Goal: Task Accomplishment & Management: Complete application form

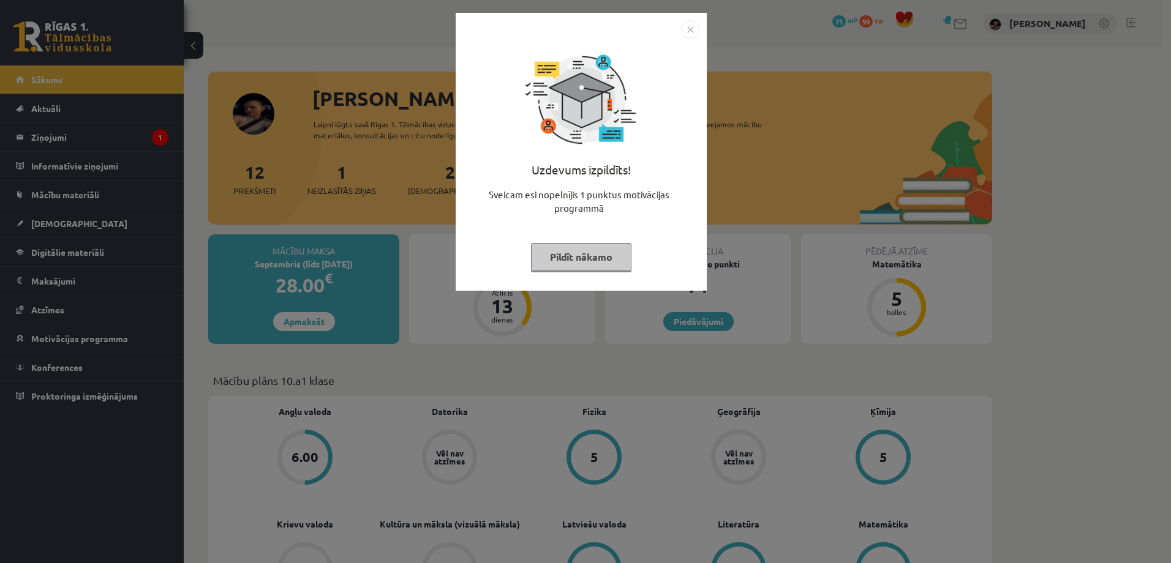
click at [573, 259] on button "Pildīt nākamo" at bounding box center [581, 257] width 100 height 28
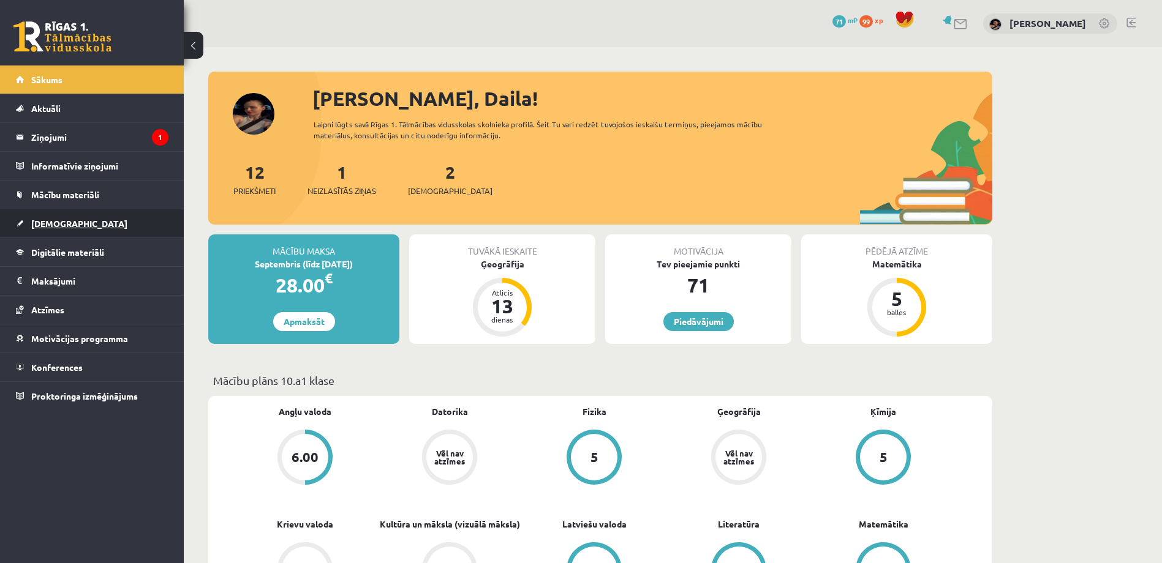
click at [43, 221] on span "[DEMOGRAPHIC_DATA]" at bounding box center [79, 223] width 96 height 11
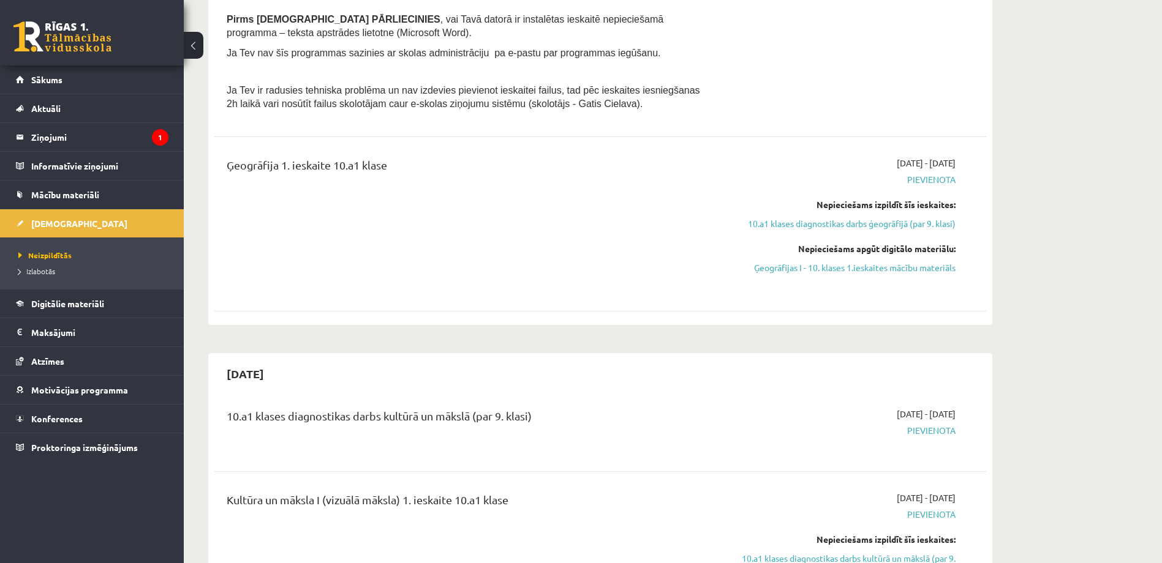
scroll to position [367, 0]
click at [845, 270] on link "Ģeogrāfijas I - 10. klases 1.ieskaites mācību materiāls" at bounding box center [840, 266] width 231 height 13
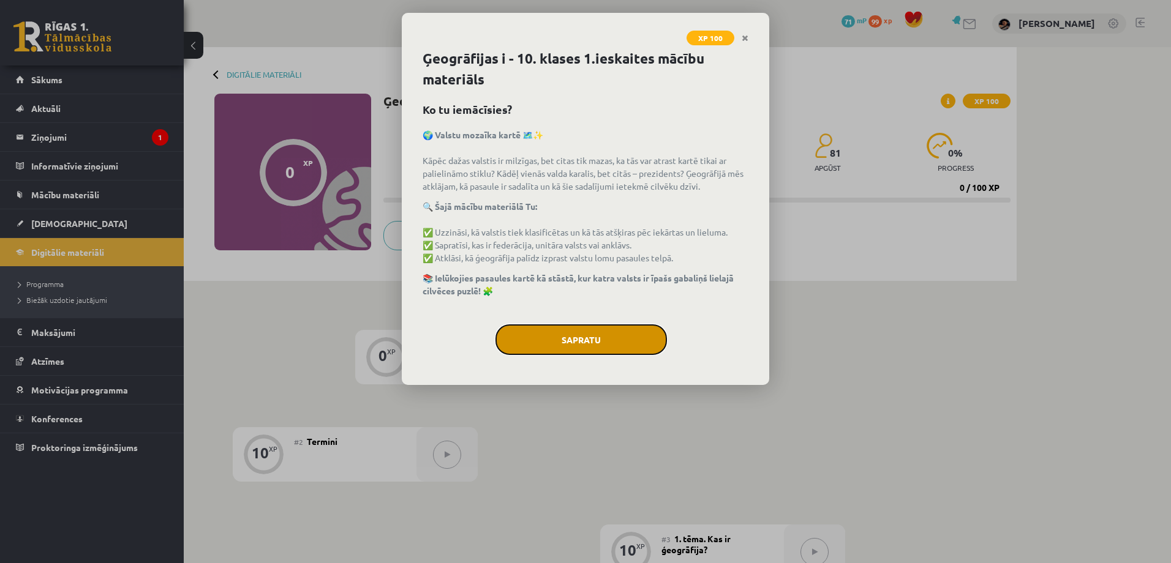
click at [586, 336] on button "Sapratu" at bounding box center [580, 340] width 171 height 31
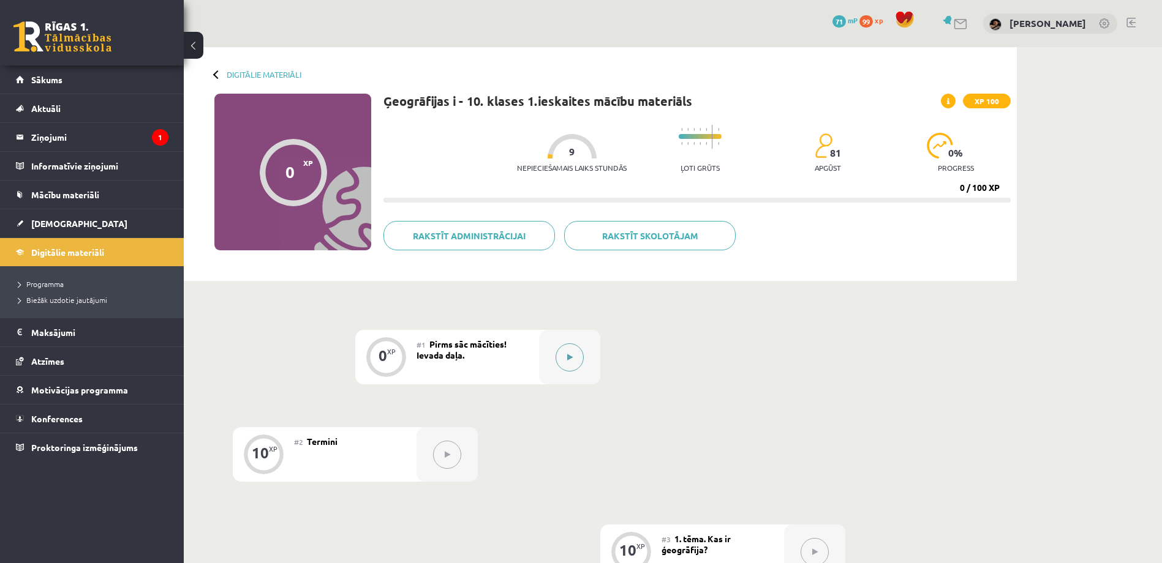
click at [562, 354] on button at bounding box center [570, 358] width 28 height 28
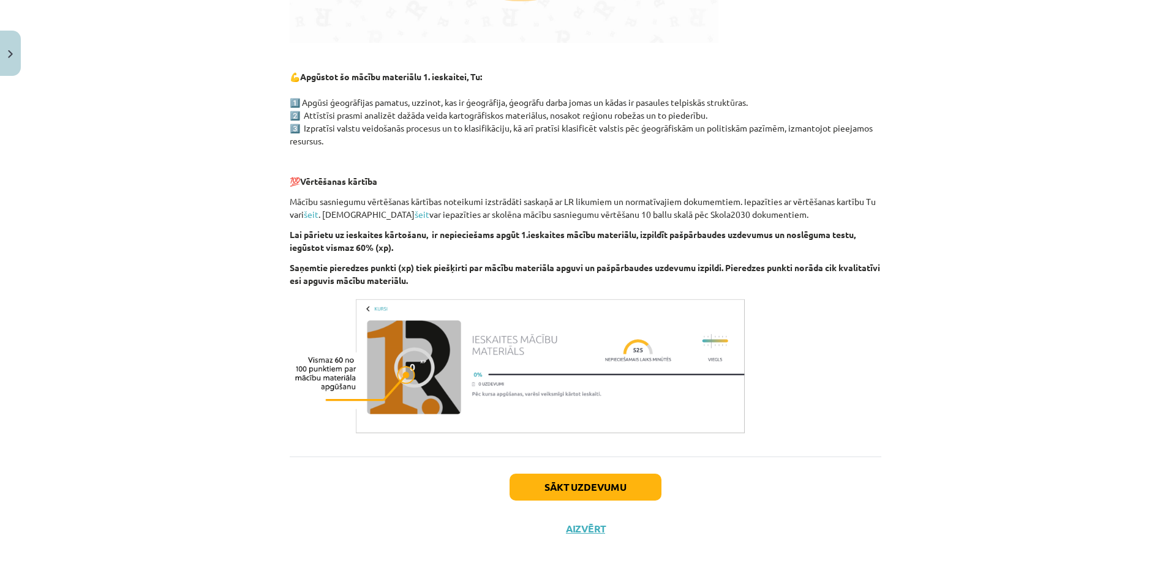
scroll to position [590, 0]
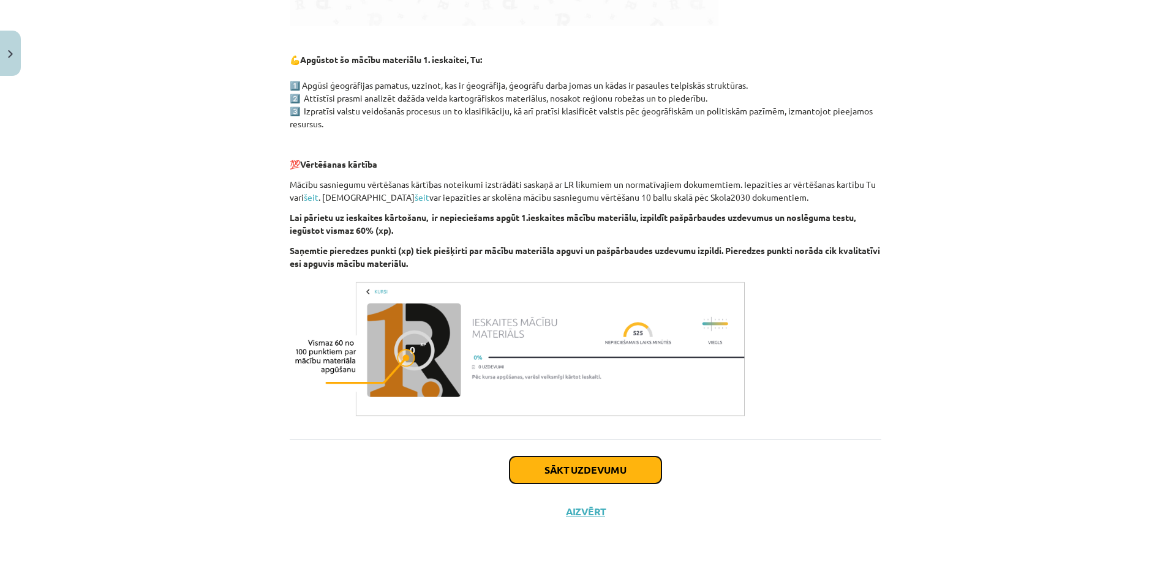
click at [601, 475] on button "Sākt uzdevumu" at bounding box center [586, 470] width 152 height 27
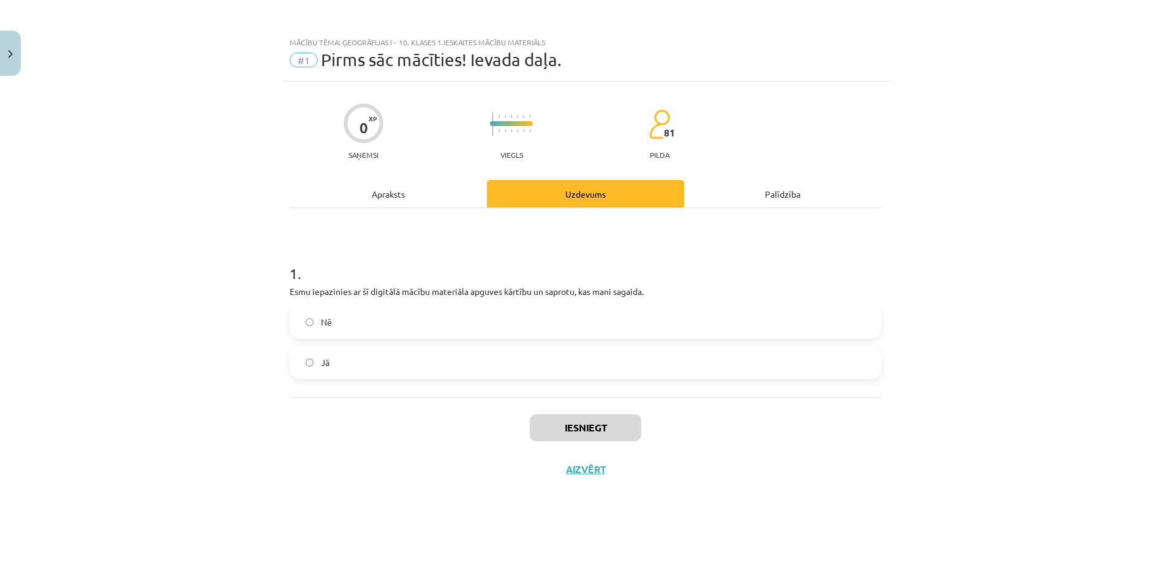
click at [431, 360] on label "Jā" at bounding box center [585, 362] width 589 height 31
click at [589, 429] on button "Iesniegt" at bounding box center [585, 428] width 111 height 27
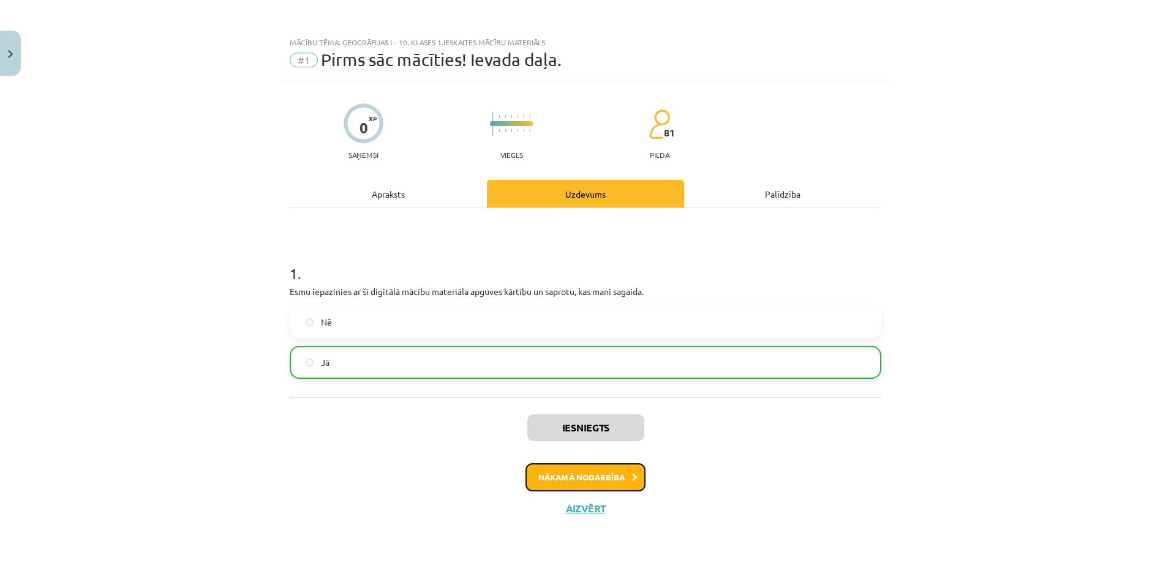
click at [598, 477] on button "Nākamā nodarbība" at bounding box center [586, 478] width 120 height 28
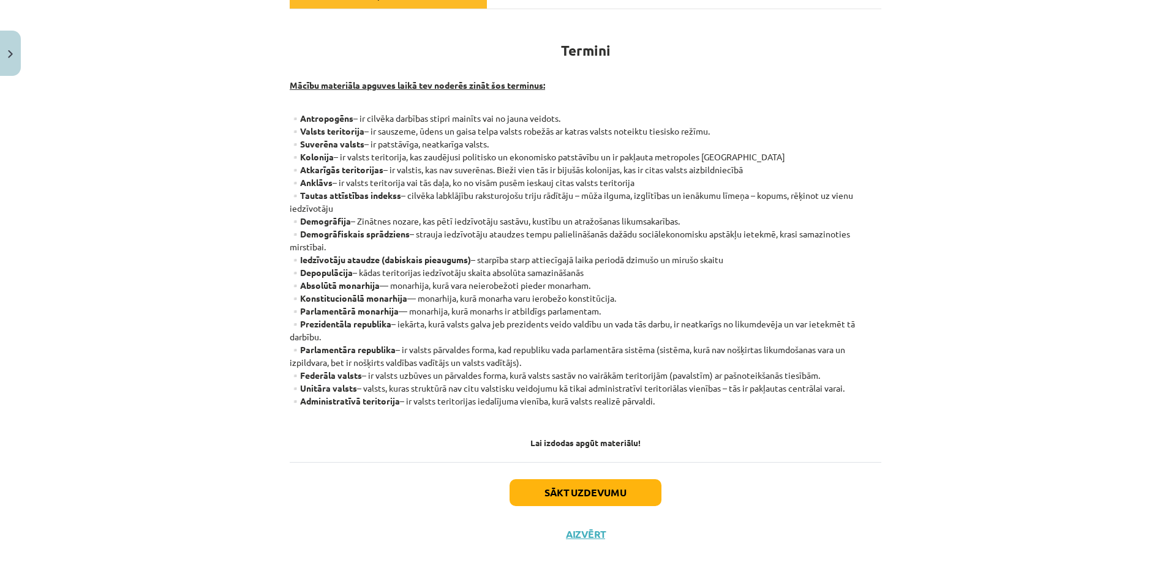
scroll to position [221, 0]
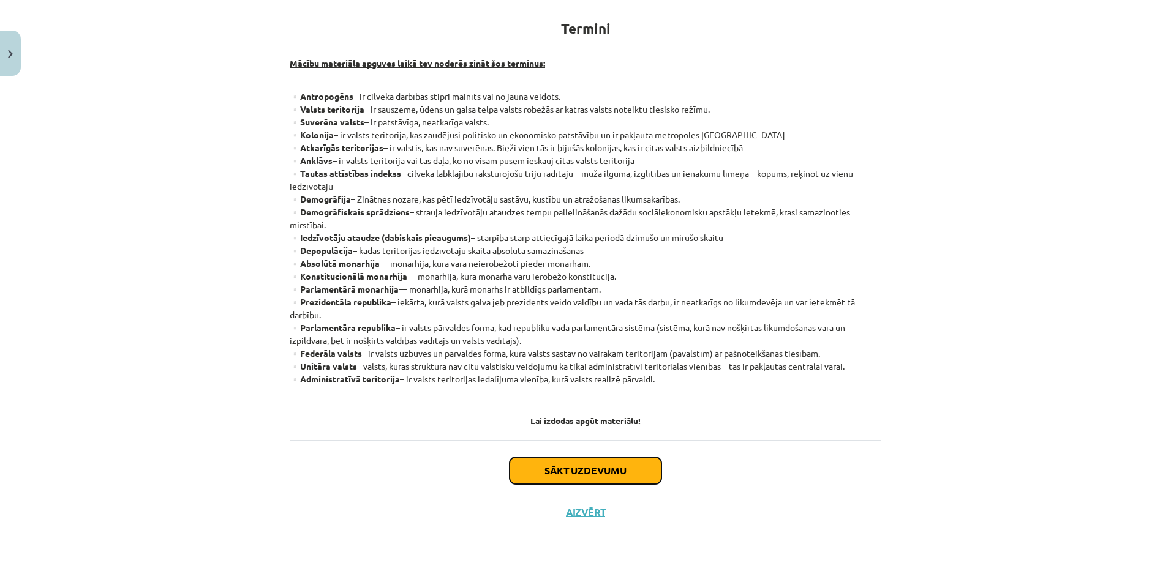
click at [640, 469] on button "Sākt uzdevumu" at bounding box center [586, 471] width 152 height 27
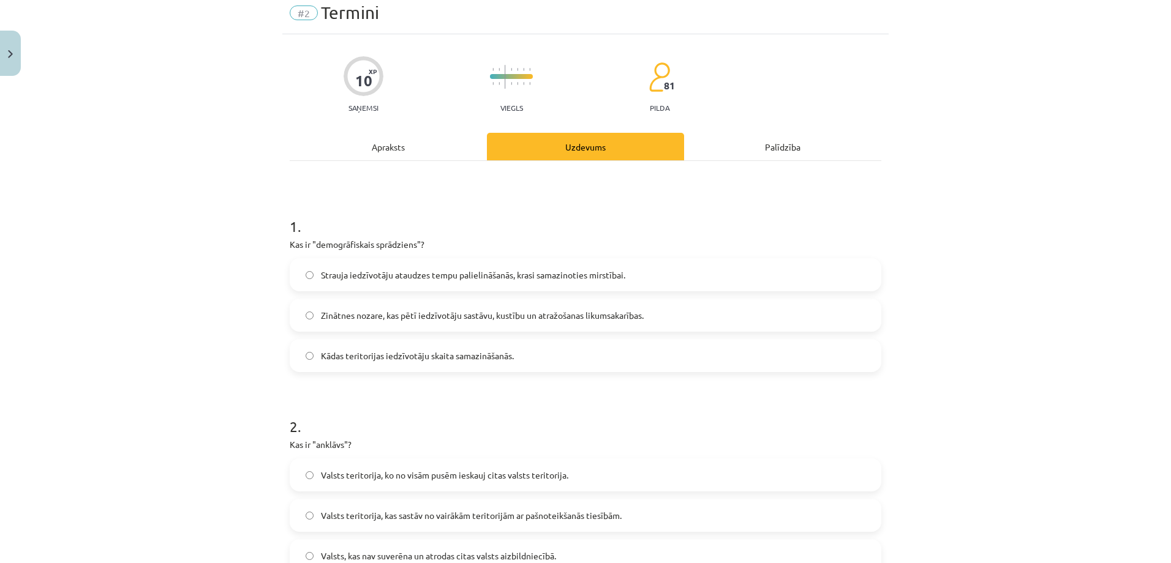
scroll to position [31, 0]
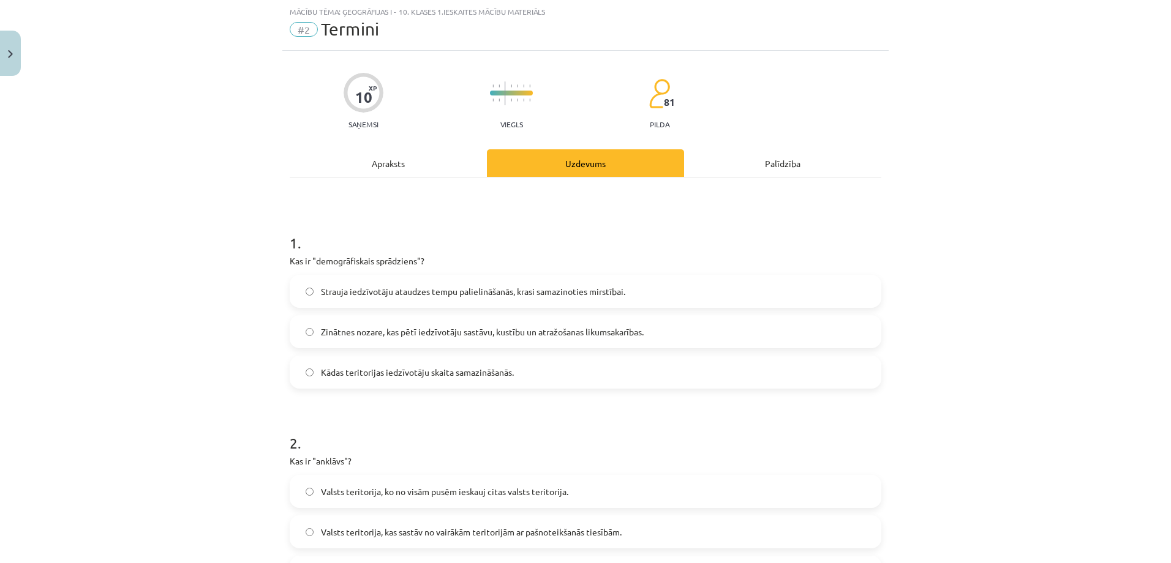
click at [462, 292] on span "Strauja iedzīvotāju ataudzes tempu palielināšanās, krasi samazinoties mirstībai." at bounding box center [473, 291] width 304 height 13
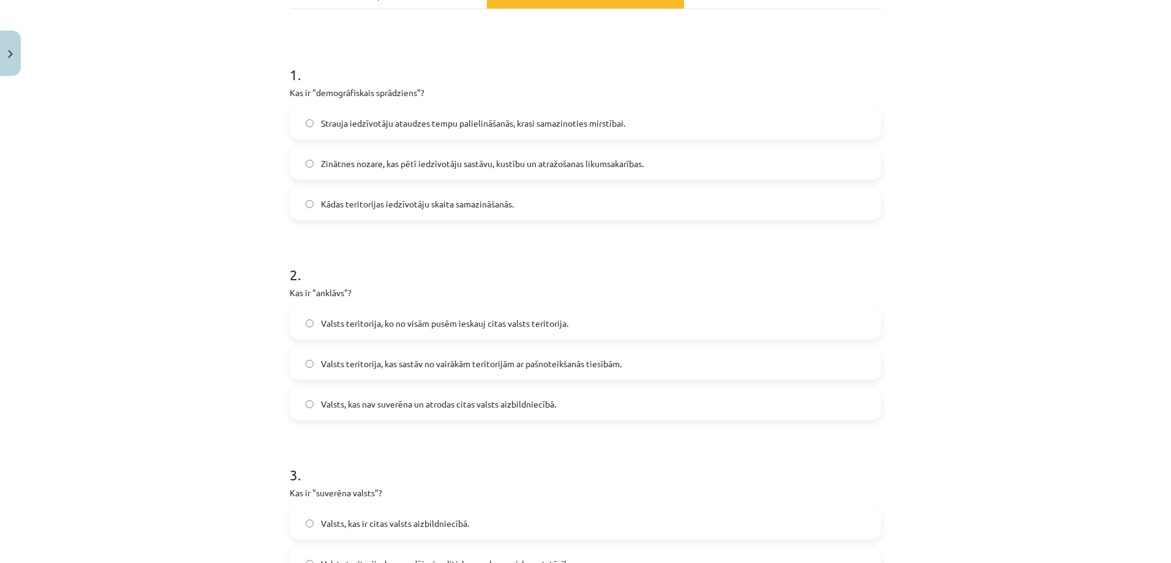
scroll to position [276, 0]
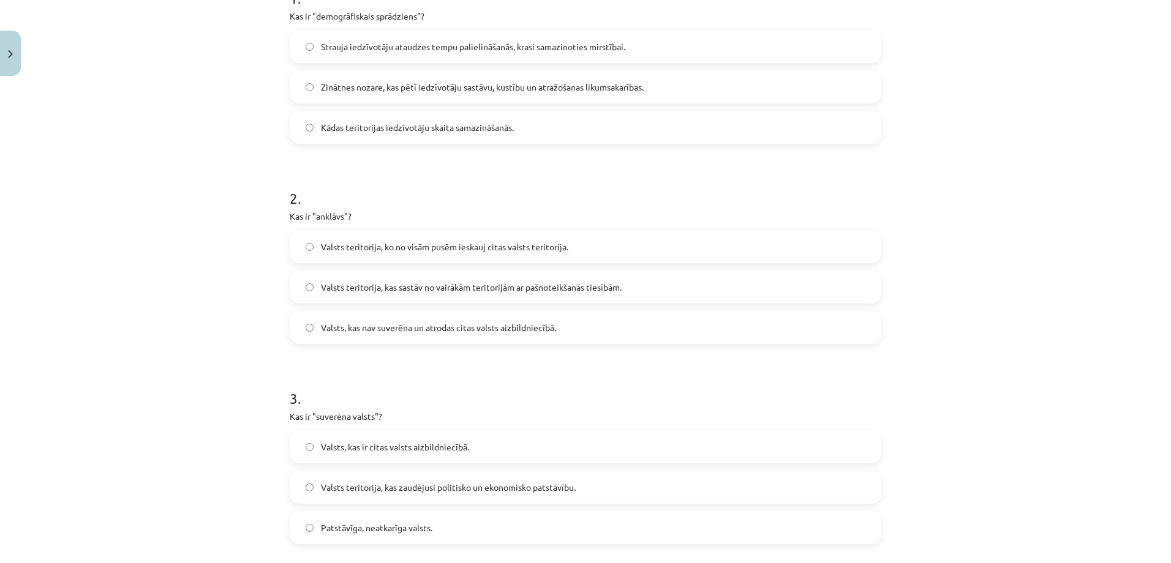
click at [524, 243] on span "Valsts teritorija, ko no visām pusēm ieskauj citas valsts teritorija." at bounding box center [444, 247] width 247 height 13
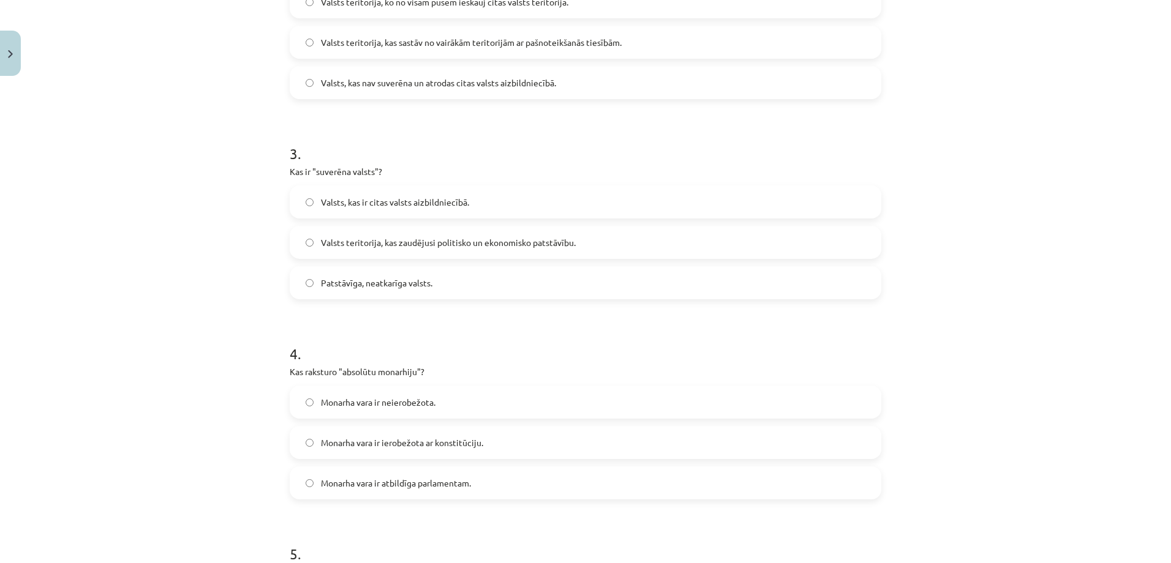
scroll to position [582, 0]
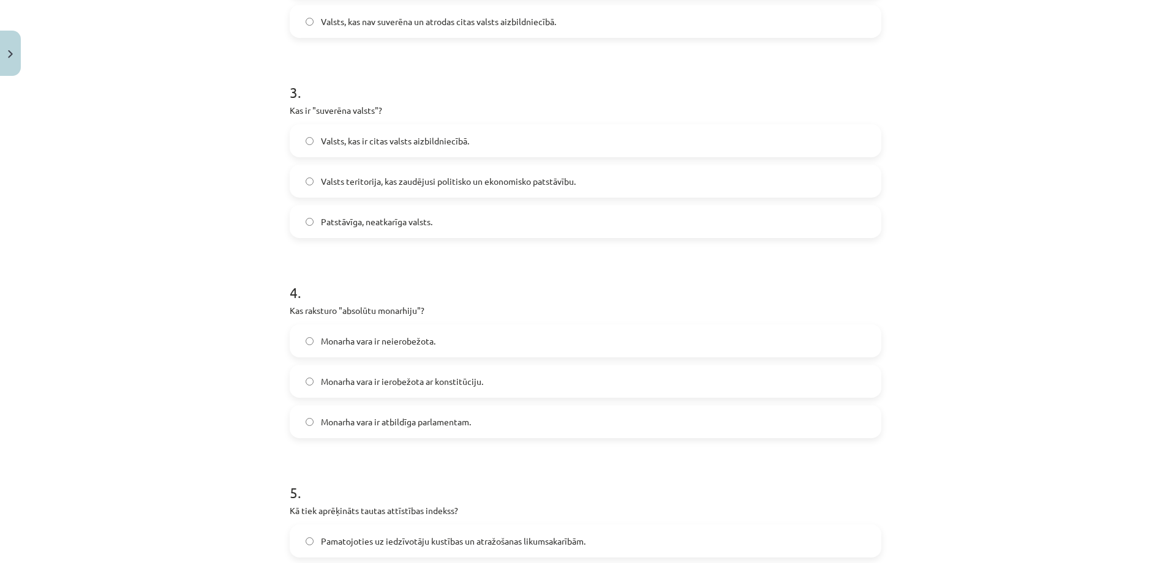
click at [530, 232] on label "Patstāvīga, neatkarīga valsts." at bounding box center [585, 221] width 589 height 31
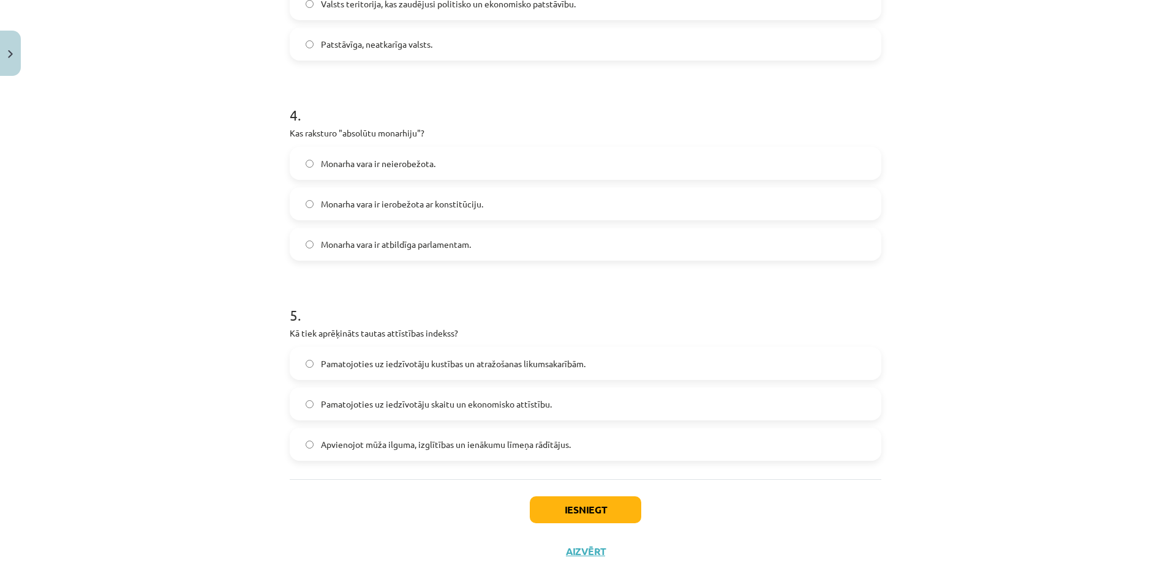
scroll to position [766, 0]
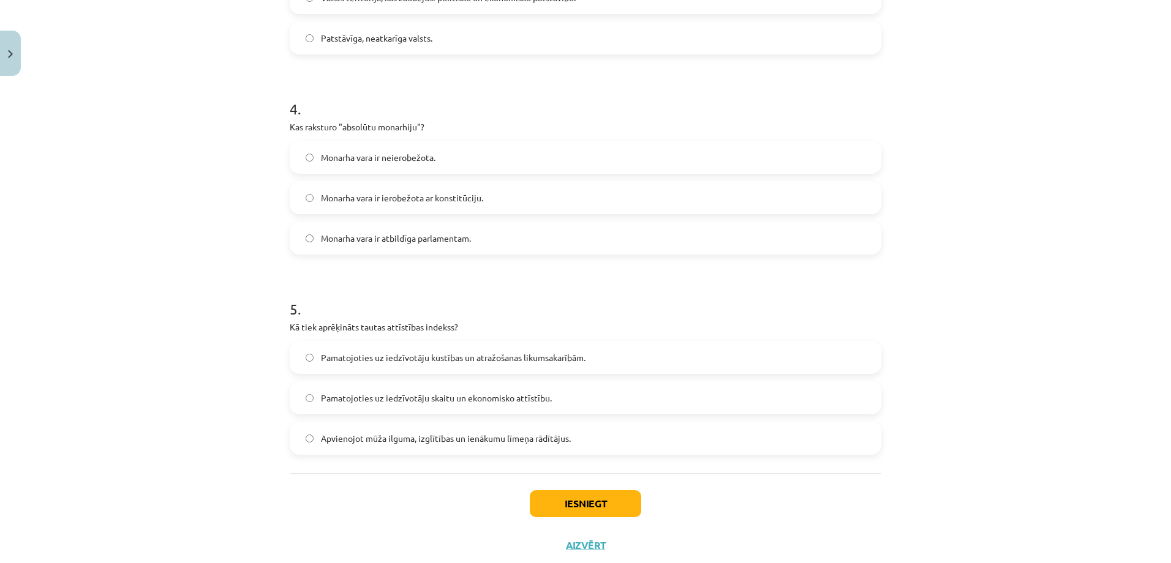
click at [394, 162] on span "Monarha vara ir neierobežota." at bounding box center [378, 157] width 115 height 13
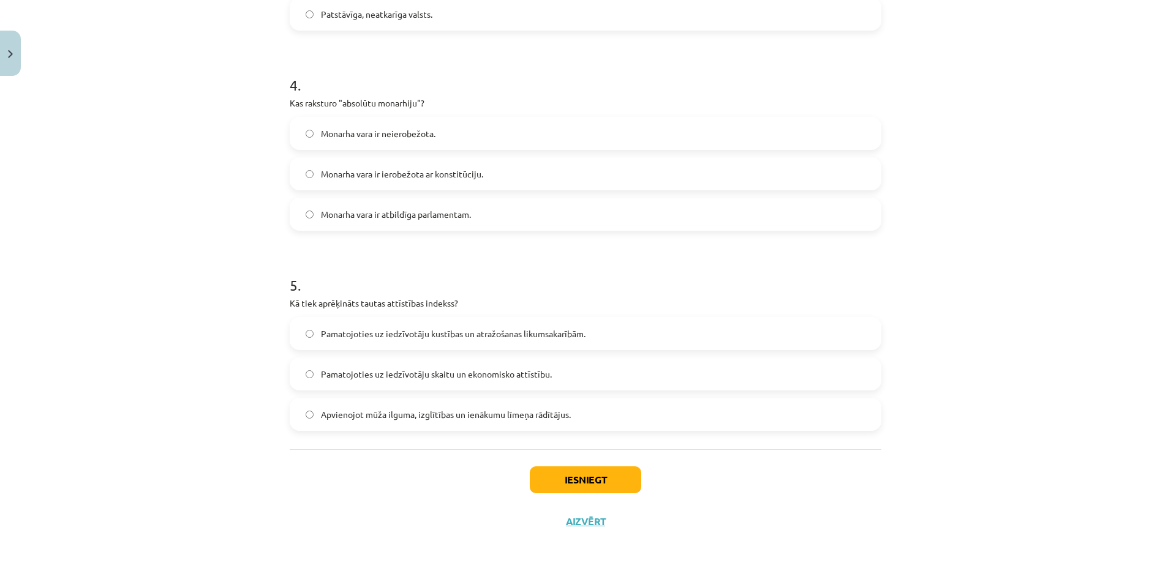
scroll to position [799, 0]
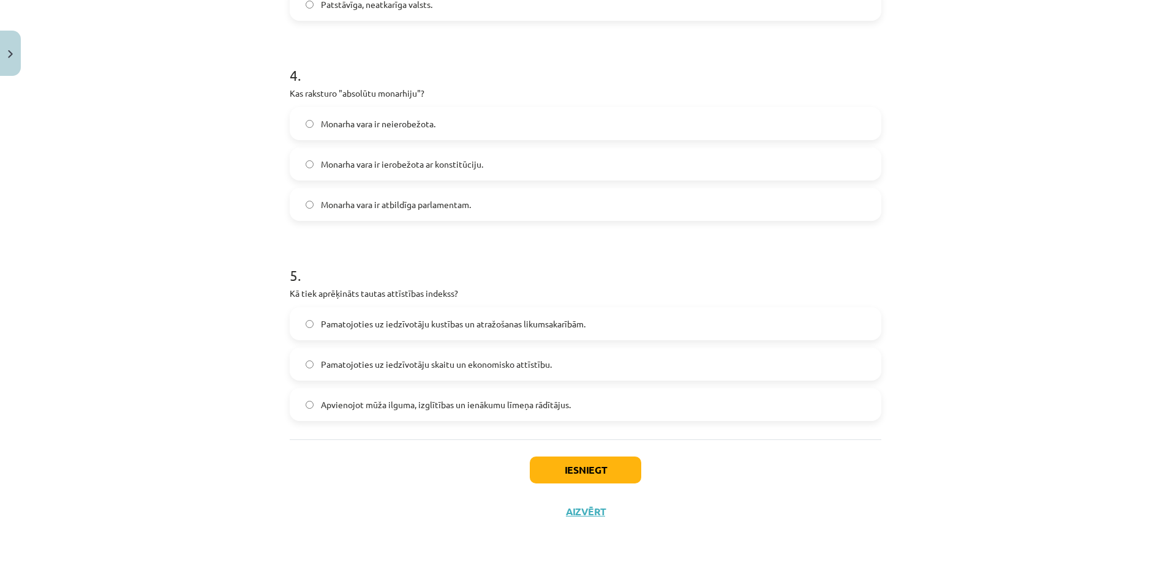
click at [474, 411] on span "Apvienojot mūža ilguma, izglītības un ienākumu līmeņa rādītājus." at bounding box center [446, 405] width 250 height 13
click at [546, 473] on button "Iesniegt" at bounding box center [585, 470] width 111 height 27
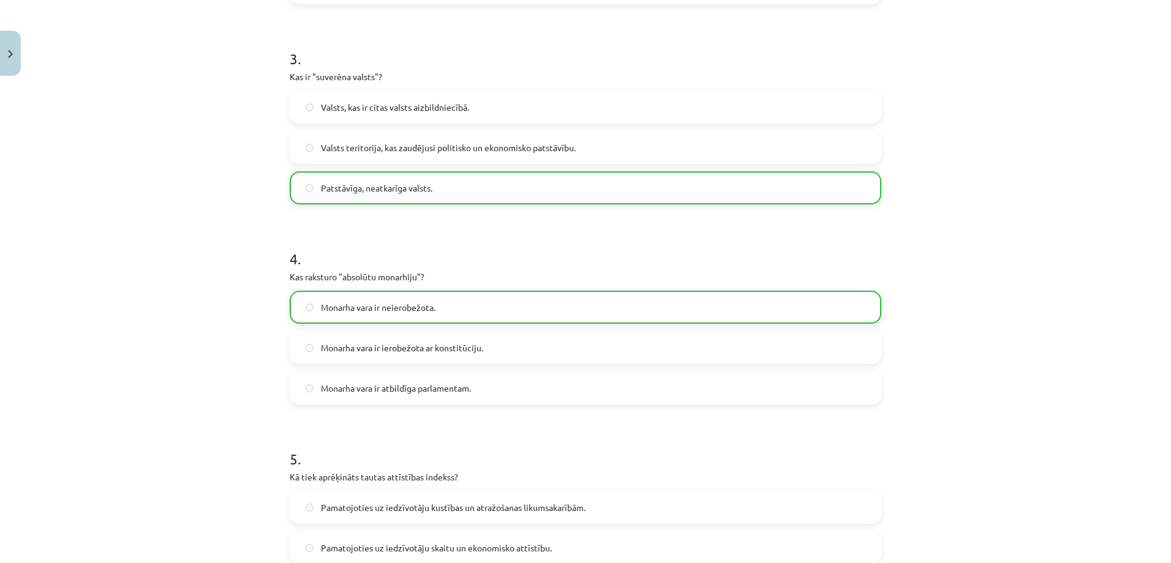
scroll to position [838, 0]
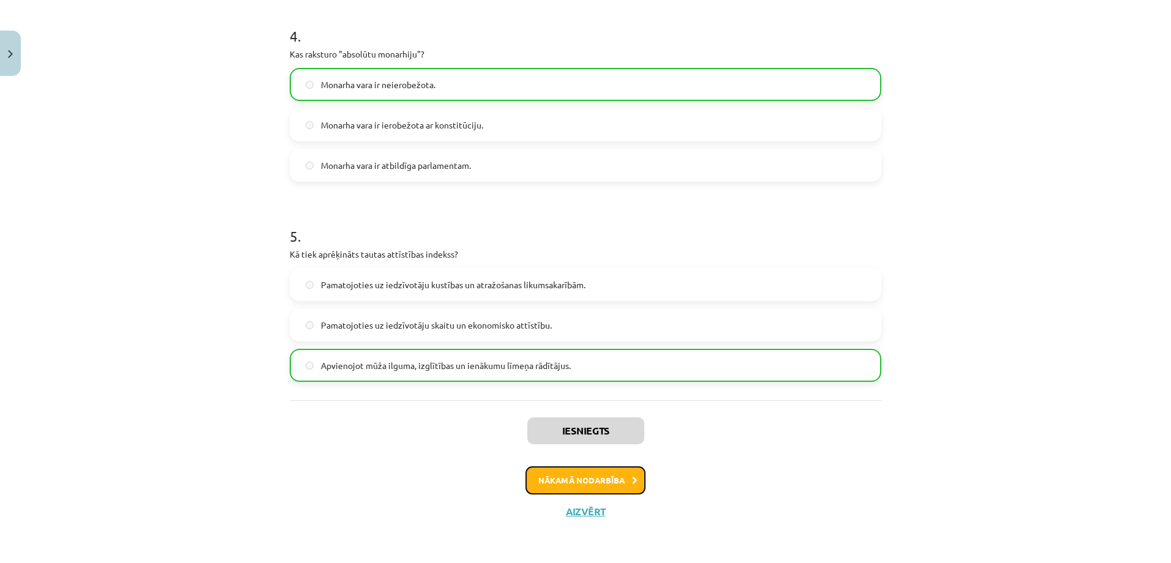
click at [615, 484] on button "Nākamā nodarbība" at bounding box center [586, 481] width 120 height 28
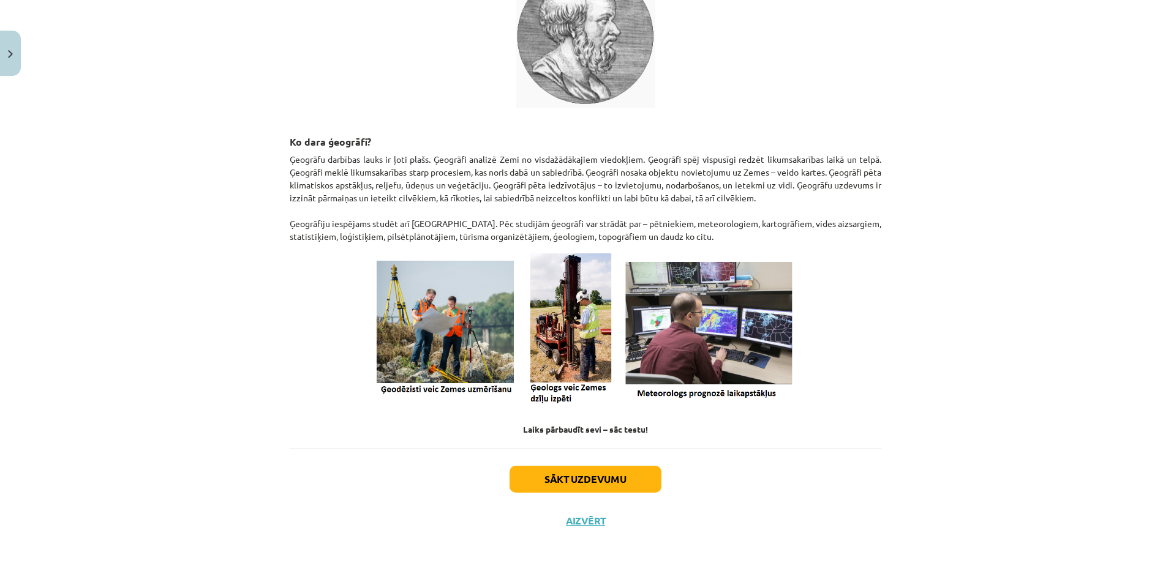
scroll to position [391, 0]
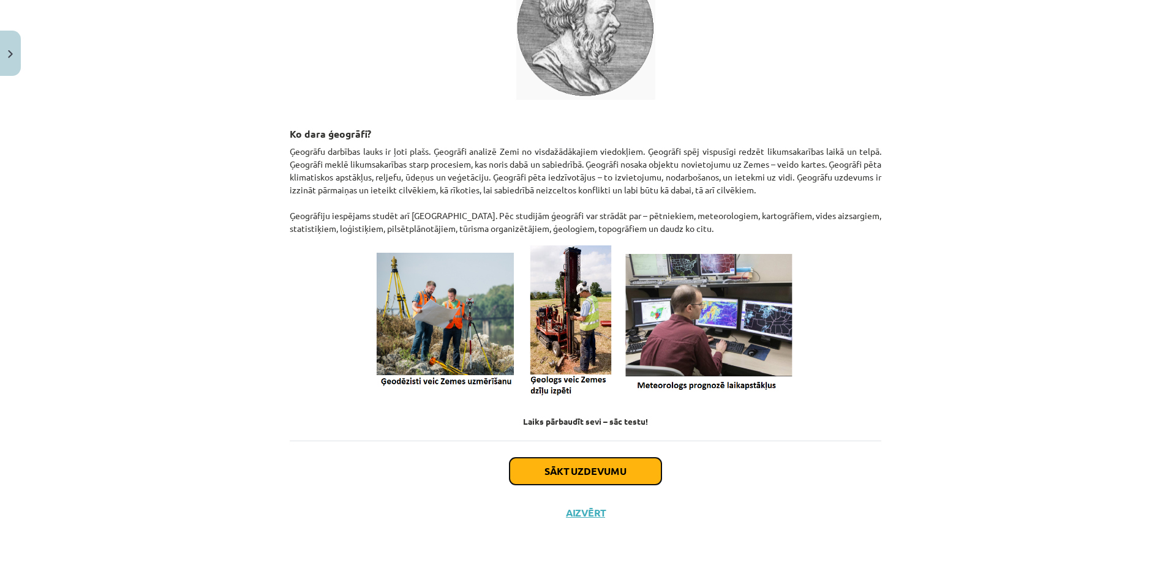
click at [608, 471] on button "Sākt uzdevumu" at bounding box center [586, 471] width 152 height 27
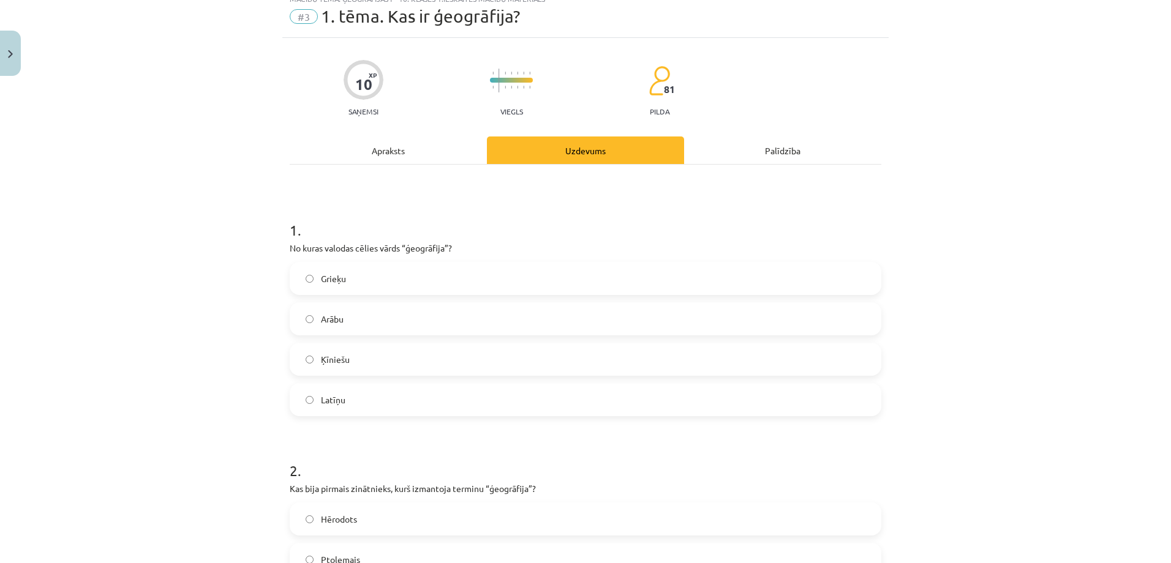
scroll to position [31, 0]
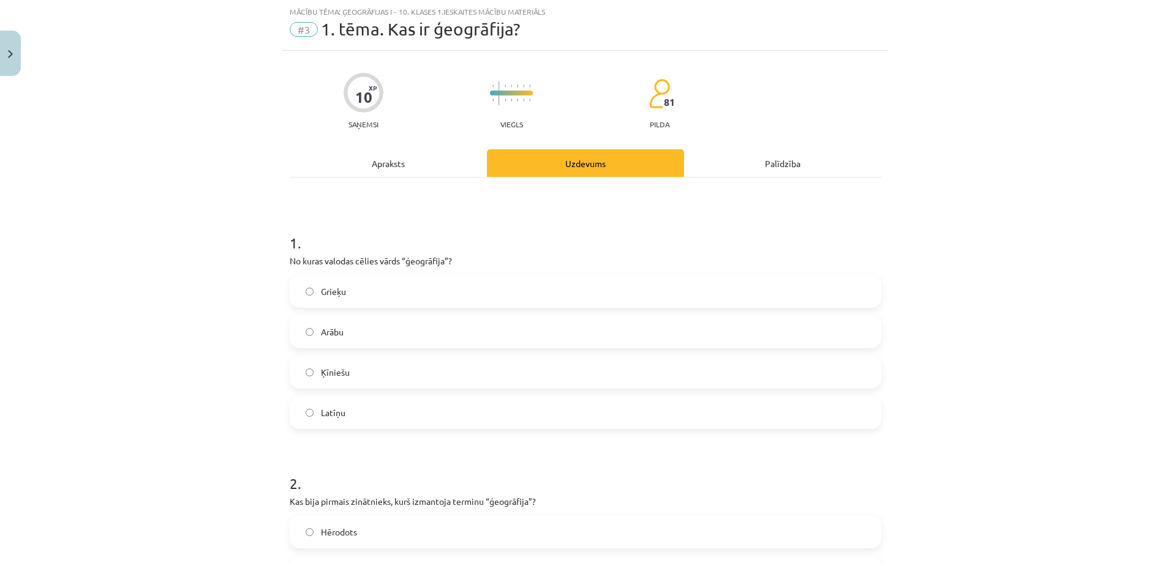
click at [396, 282] on label "Grieķu" at bounding box center [585, 291] width 589 height 31
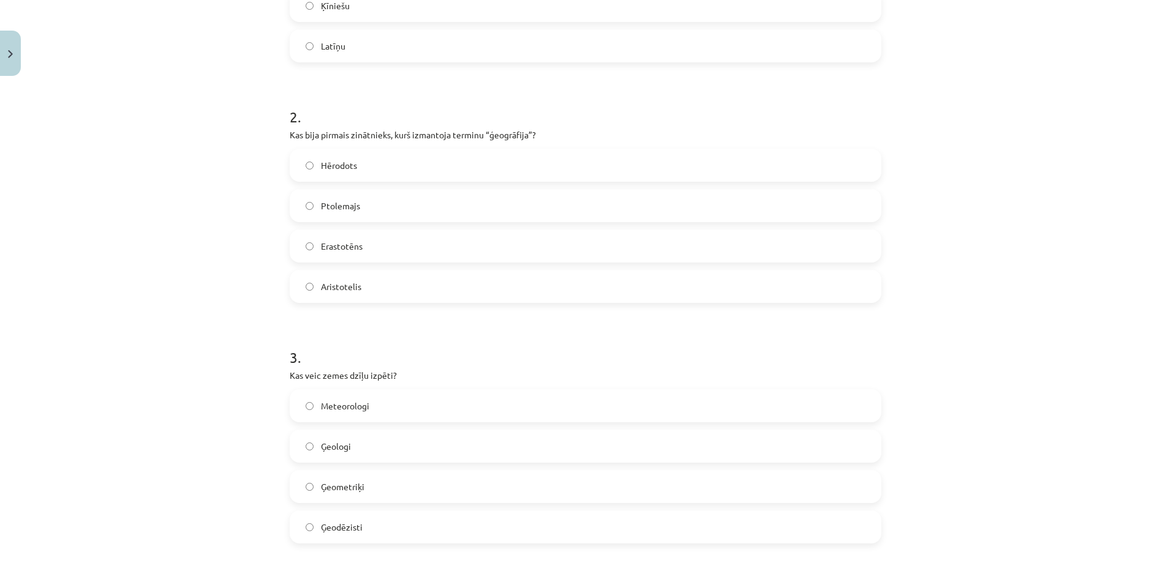
scroll to position [398, 0]
click at [420, 238] on label "Erastotēns" at bounding box center [585, 245] width 589 height 31
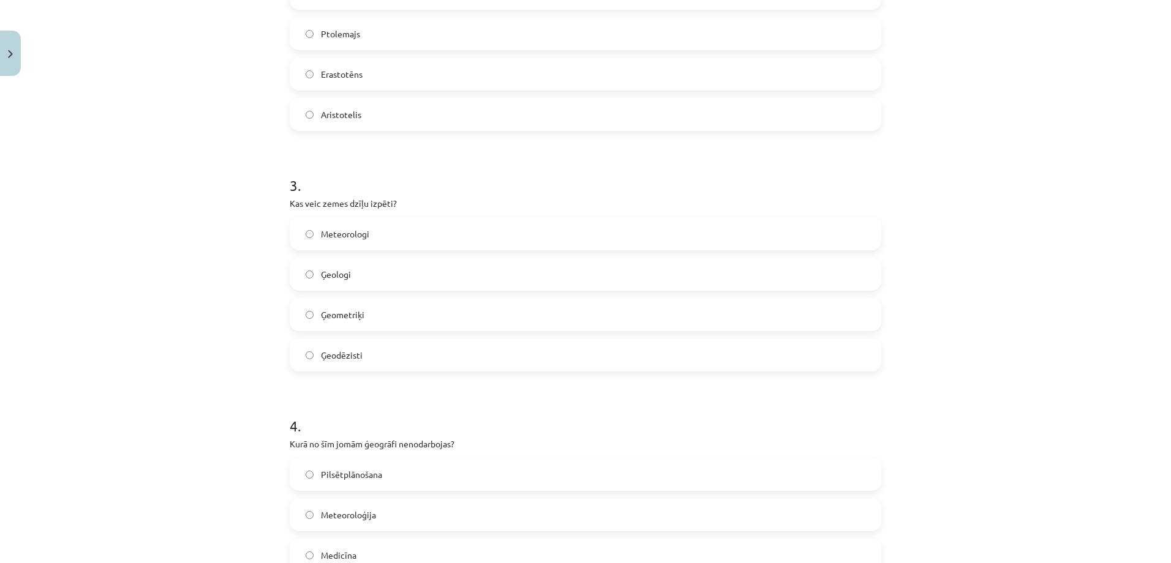
scroll to position [643, 0]
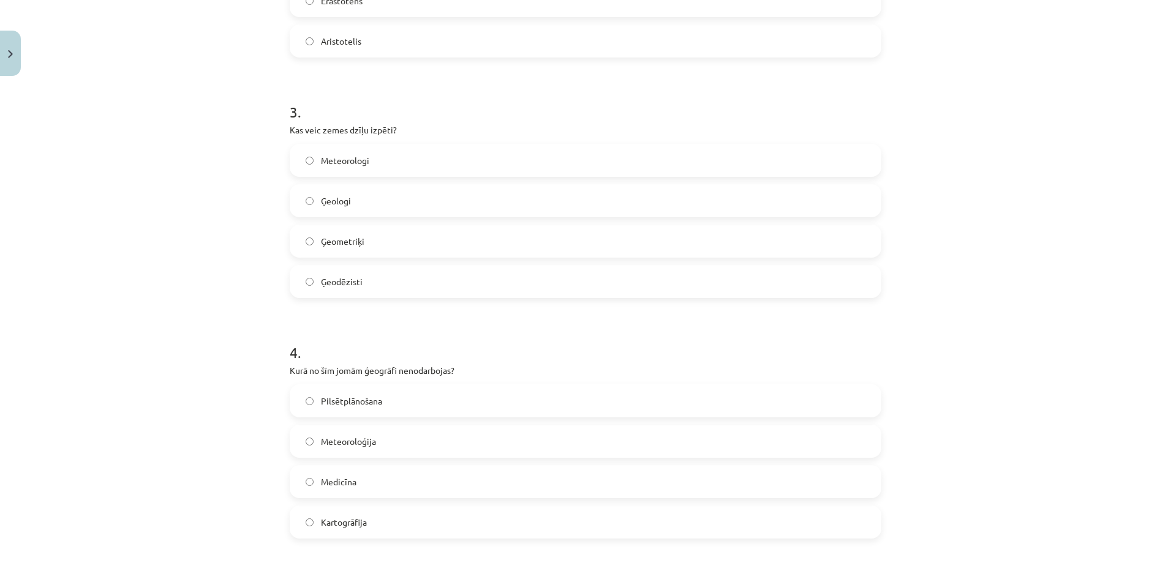
click at [417, 209] on label "Ģeologi" at bounding box center [585, 201] width 589 height 31
click at [360, 239] on span "Ģeometriķi" at bounding box center [342, 241] width 43 height 13
click at [364, 206] on label "Ģeologi" at bounding box center [585, 201] width 589 height 31
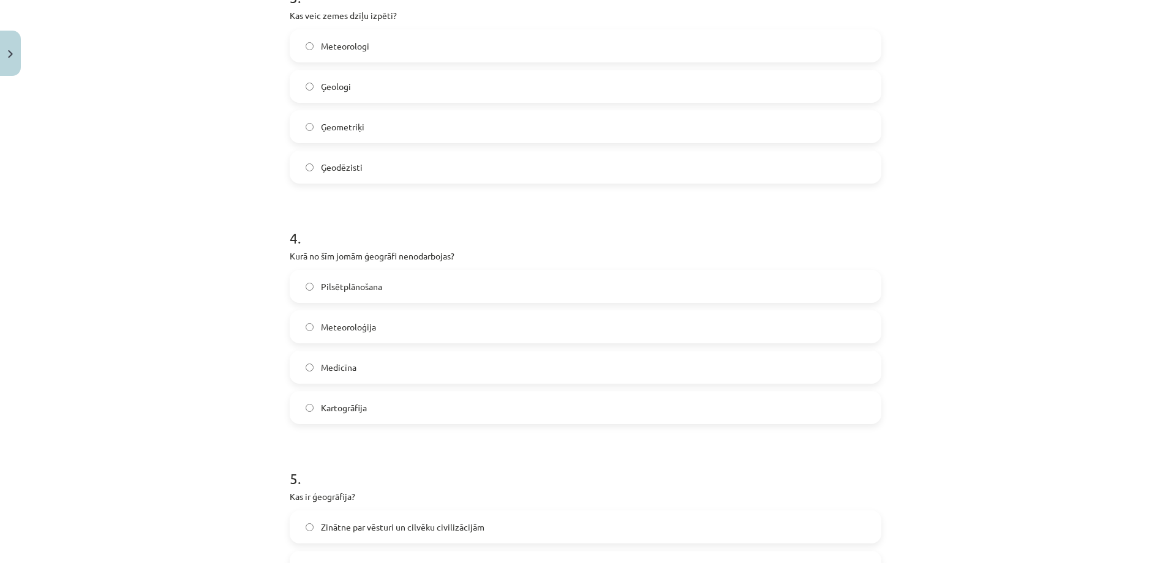
scroll to position [827, 0]
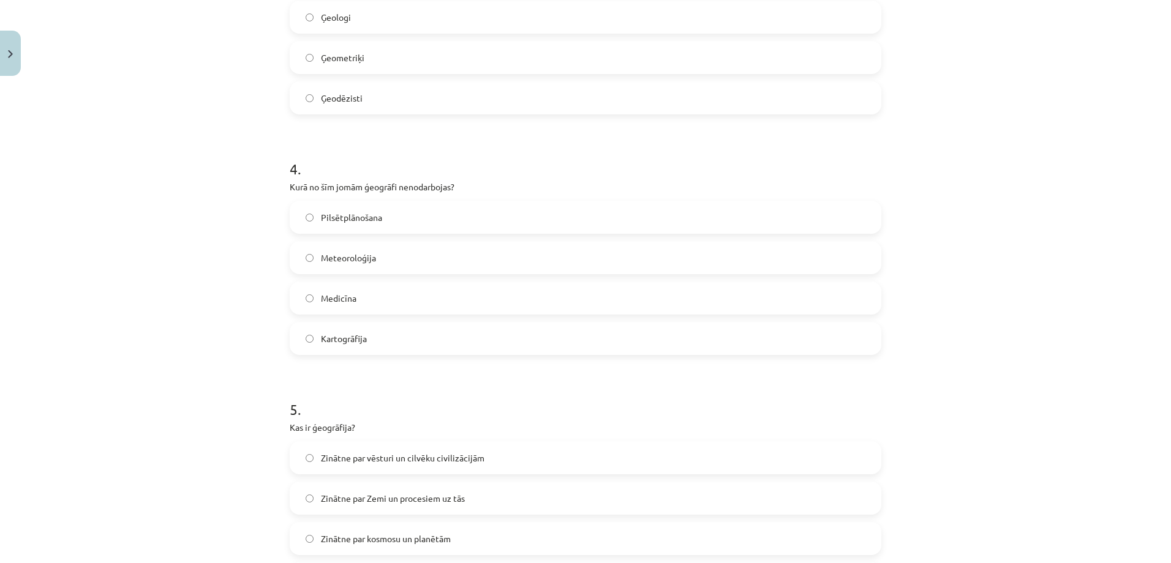
click at [343, 221] on span "Pilsētplānošana" at bounding box center [351, 217] width 61 height 13
click at [341, 346] on label "Kartogrāfija" at bounding box center [585, 338] width 589 height 31
click at [361, 260] on span "Meteoroloģija" at bounding box center [348, 258] width 55 height 13
click at [365, 306] on label "Medicīna" at bounding box center [585, 298] width 589 height 31
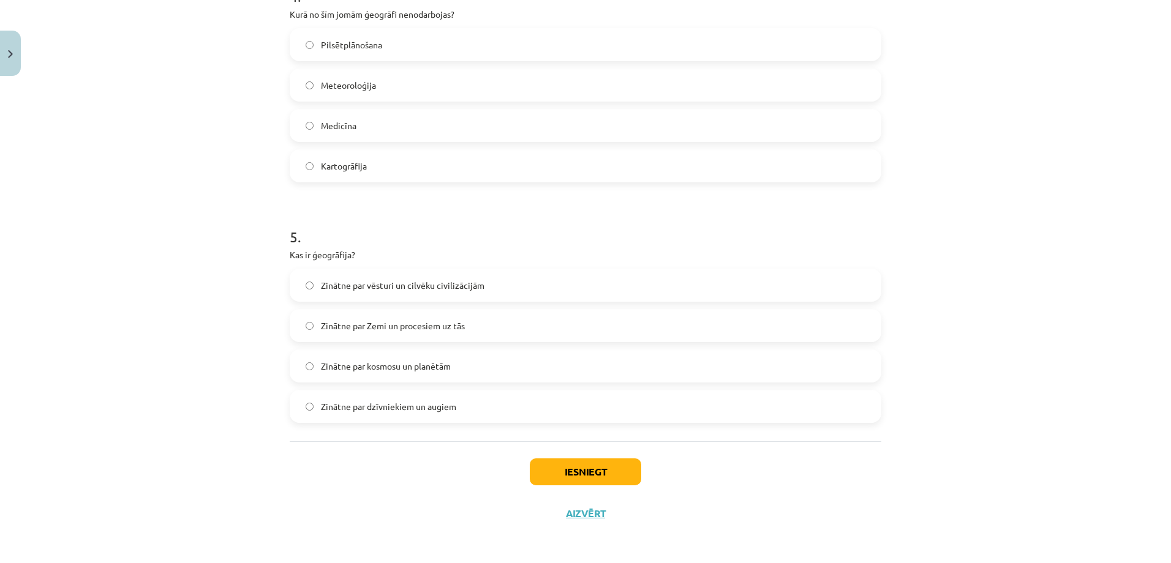
scroll to position [1001, 0]
click at [489, 323] on label "Zinātne par Zemi un procesiem uz tās" at bounding box center [585, 324] width 589 height 31
click at [556, 467] on button "Iesniegt" at bounding box center [585, 470] width 111 height 27
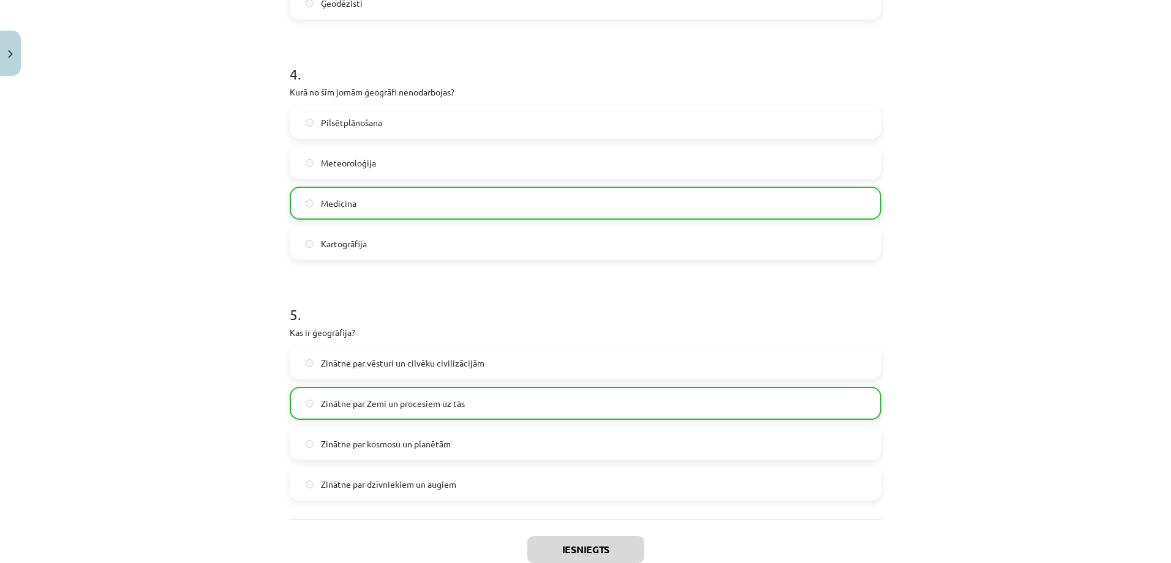
scroll to position [1041, 0]
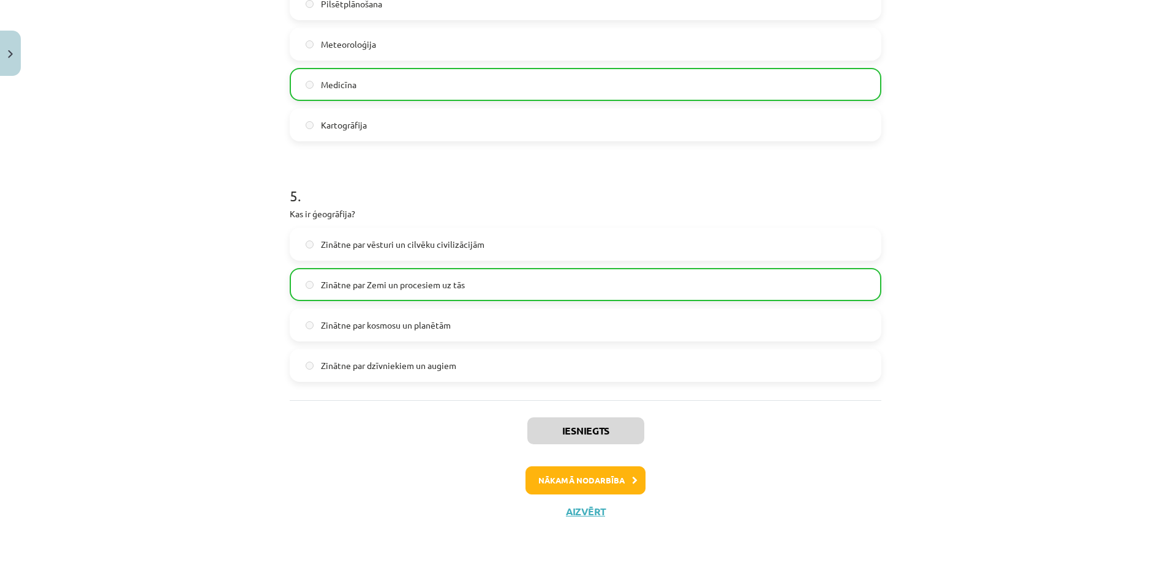
click at [641, 483] on div "Nākamā nodarbība" at bounding box center [585, 481] width 577 height 28
click at [592, 481] on button "Nākamā nodarbība" at bounding box center [586, 481] width 120 height 28
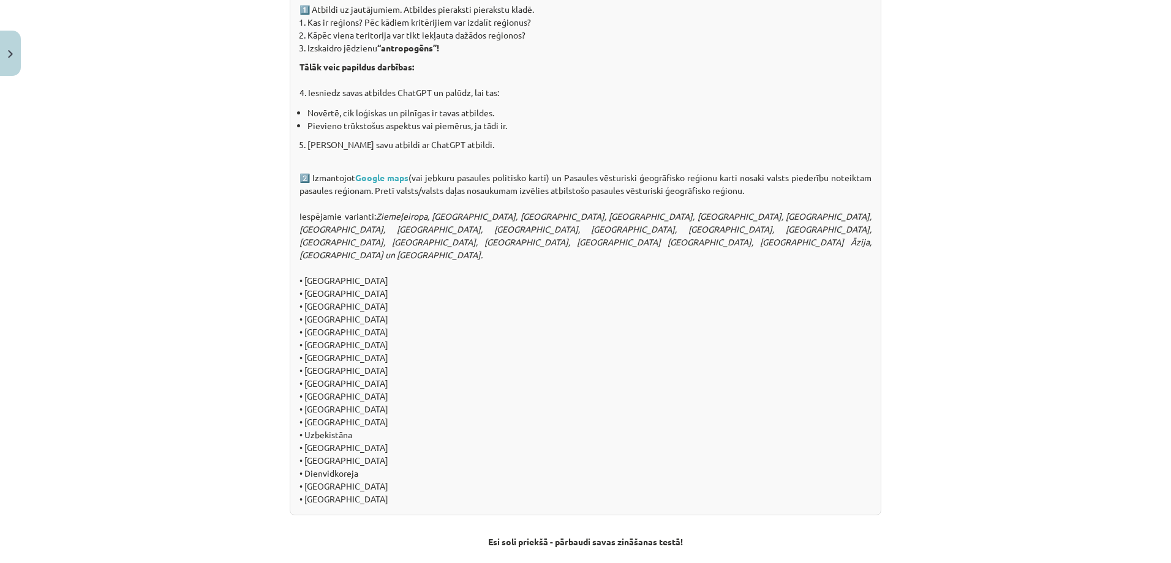
scroll to position [1215, 0]
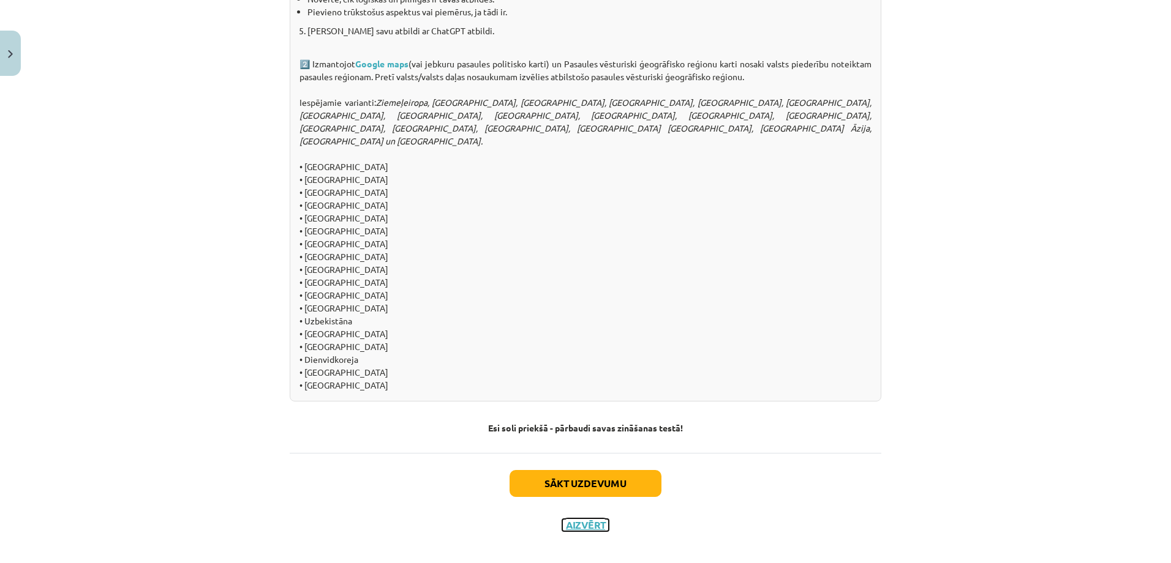
click at [589, 519] on button "Aizvērt" at bounding box center [585, 525] width 47 height 12
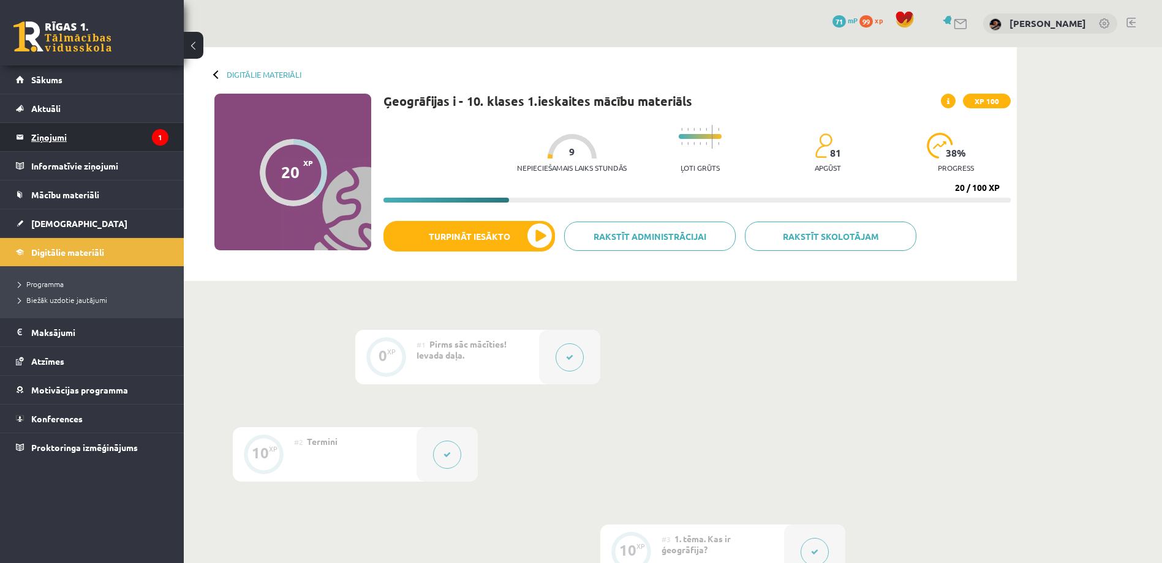
click at [63, 138] on legend "Ziņojumi 1" at bounding box center [99, 137] width 137 height 28
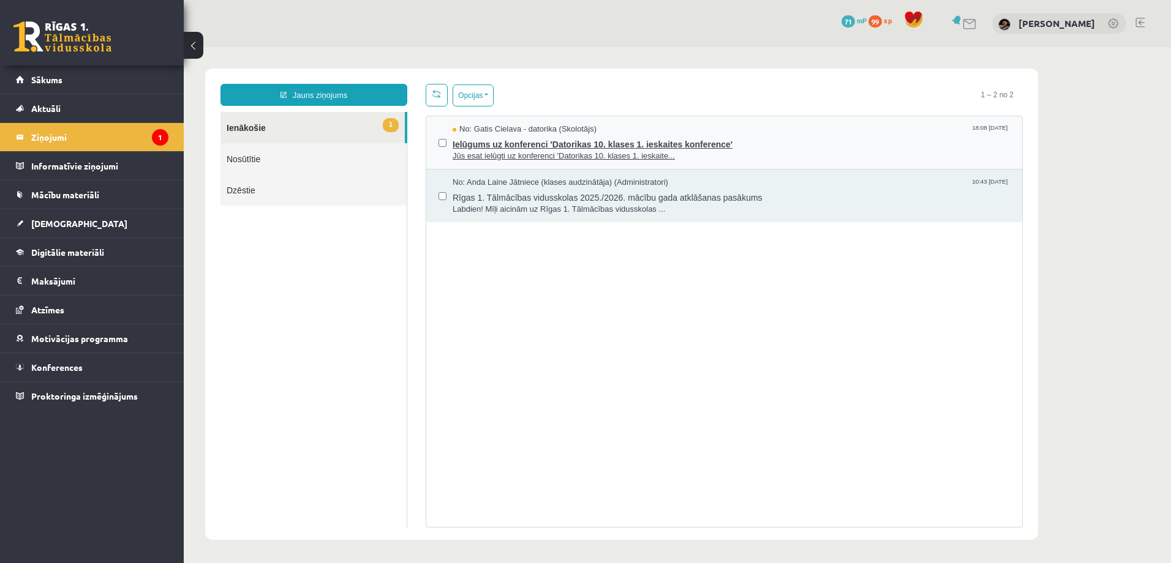
click at [589, 152] on span "Jūs esat ielūgti uz konferenci 'Datorikas 10. klases 1. ieskaite..." at bounding box center [731, 157] width 557 height 12
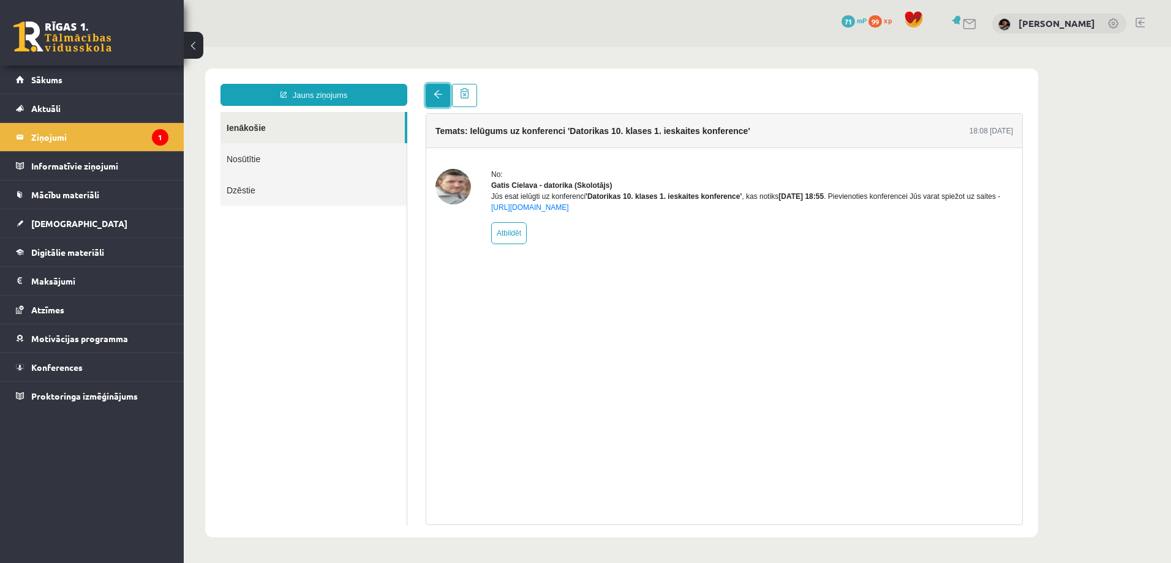
click at [439, 98] on span at bounding box center [438, 94] width 9 height 9
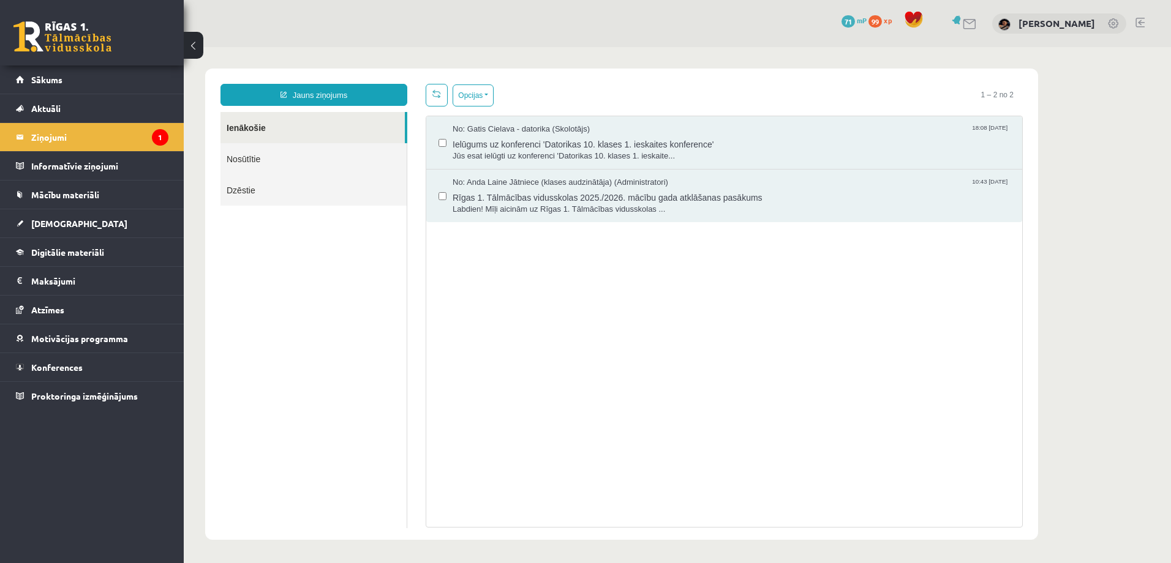
click at [281, 127] on link "Ienākošie" at bounding box center [312, 127] width 184 height 31
click at [246, 127] on link "Ienākošie" at bounding box center [312, 127] width 184 height 31
click at [84, 102] on link "Aktuāli" at bounding box center [92, 108] width 153 height 28
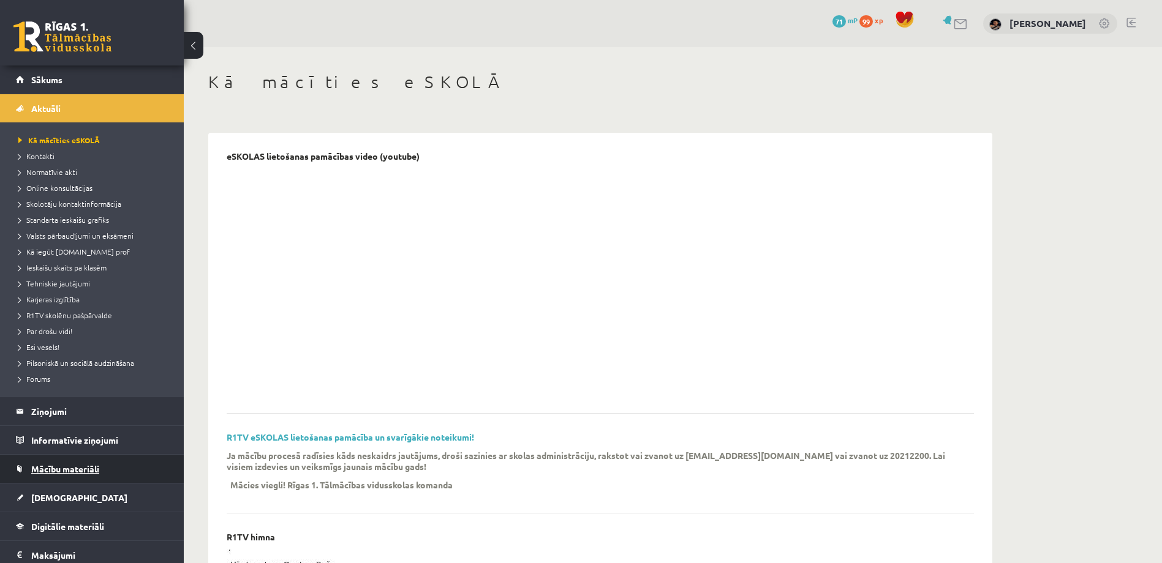
click at [79, 461] on link "Mācību materiāli" at bounding box center [92, 469] width 153 height 28
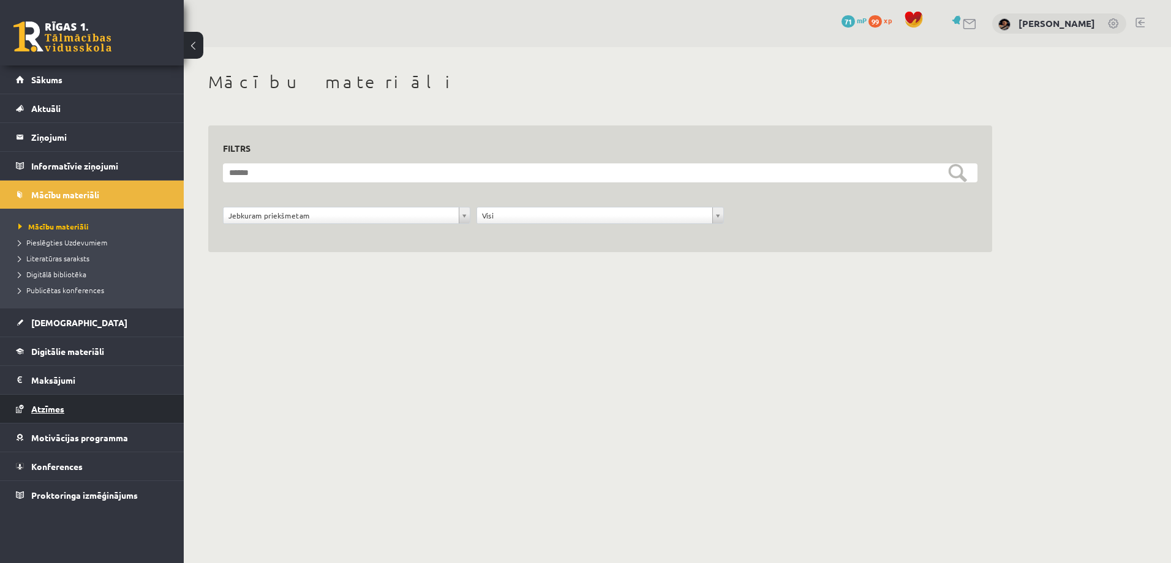
click at [49, 405] on span "Atzīmes" at bounding box center [47, 409] width 33 height 11
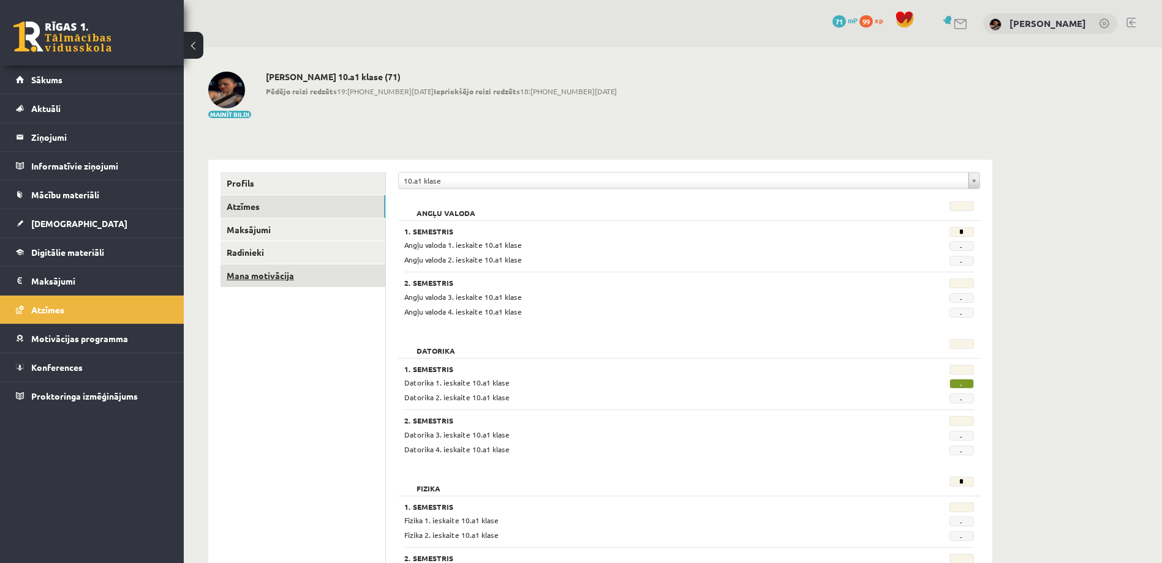
click at [265, 274] on link "Mana motivācija" at bounding box center [302, 276] width 165 height 23
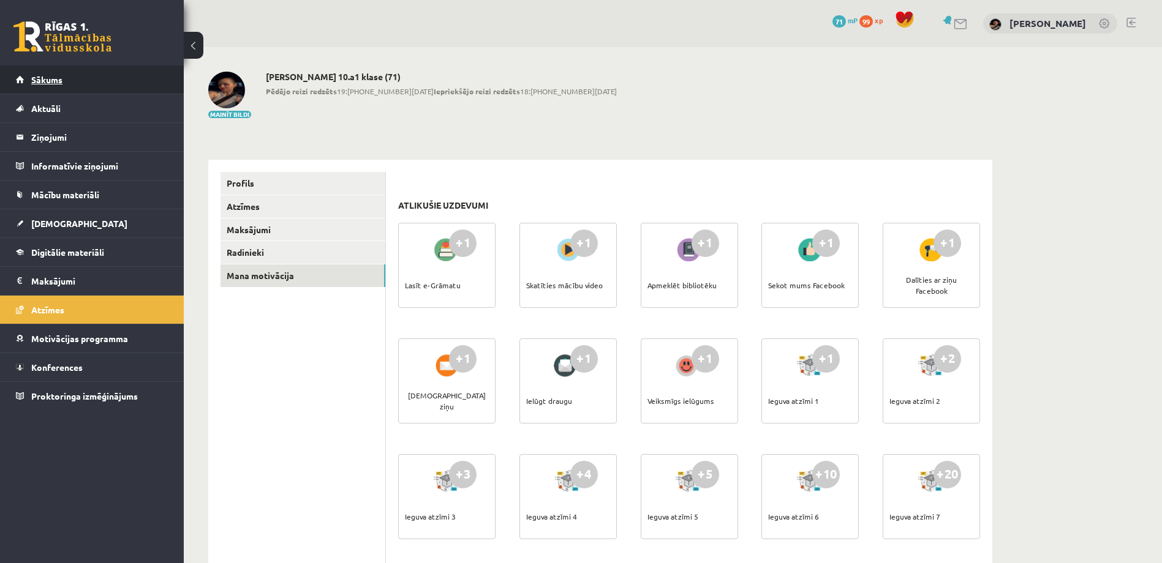
click at [34, 80] on span "Sākums" at bounding box center [46, 79] width 31 height 11
